Goal: Check status: Check status

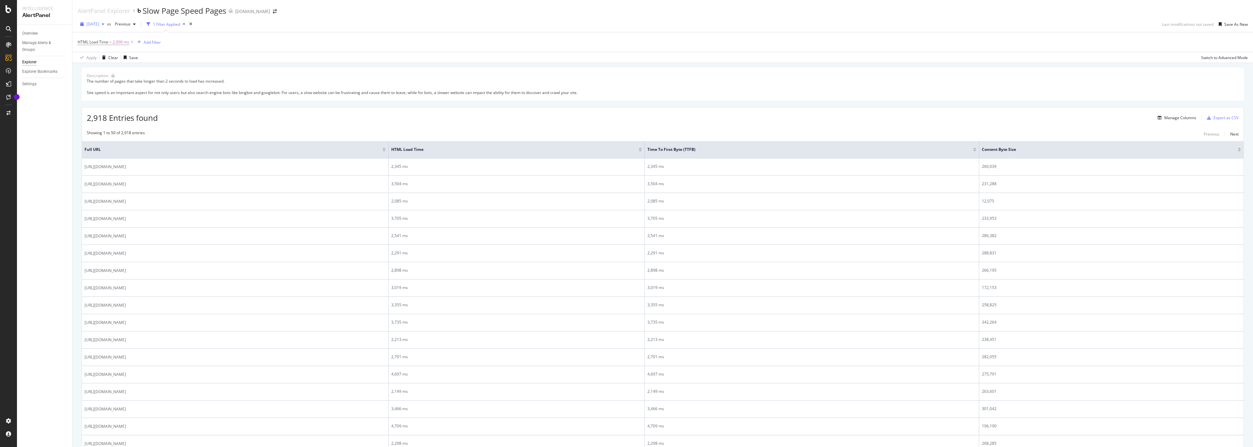
click at [99, 21] on span "[DATE]" at bounding box center [92, 24] width 13 height 6
click at [107, 39] on div "[DATE]" at bounding box center [104, 37] width 34 height 6
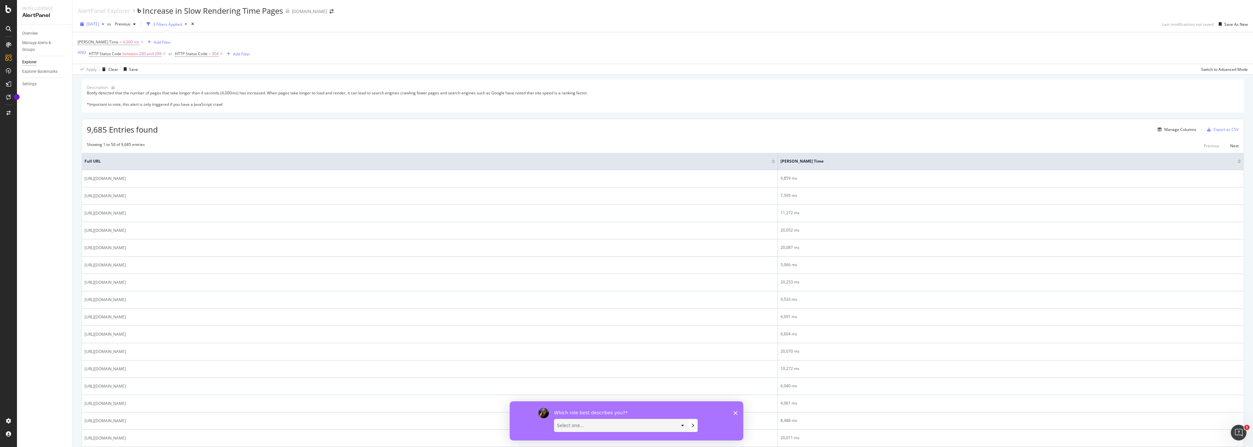
click at [96, 24] on span "[DATE]" at bounding box center [92, 24] width 13 height 6
click at [103, 39] on div "[DATE]" at bounding box center [104, 37] width 34 height 6
click at [99, 26] on span "[DATE]" at bounding box center [92, 24] width 13 height 6
click at [94, 50] on div "[DATE]" at bounding box center [104, 49] width 34 height 6
